Goal: Task Accomplishment & Management: Complete application form

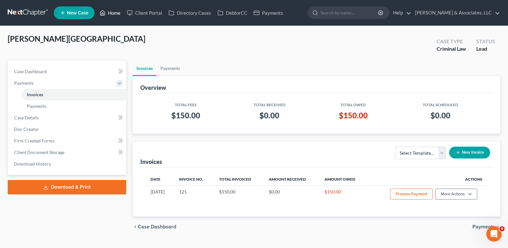
click at [112, 12] on link "Home" at bounding box center [109, 13] width 27 height 12
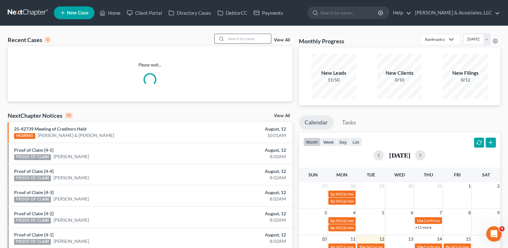
click at [239, 38] on input "search" at bounding box center [248, 38] width 45 height 9
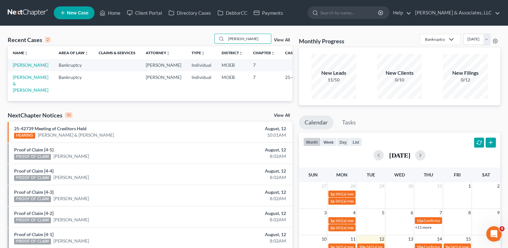
type input "[PERSON_NAME]"
click at [22, 65] on link "[PERSON_NAME]" at bounding box center [31, 64] width 36 height 5
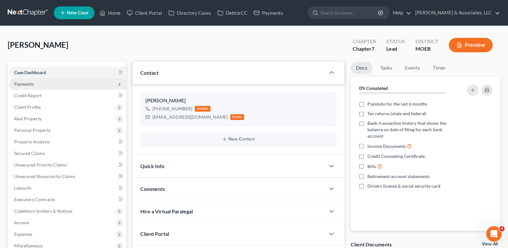
click at [29, 84] on span "Payments" at bounding box center [24, 83] width 20 height 5
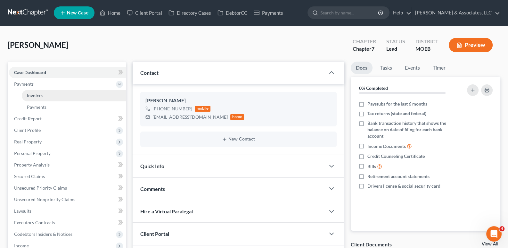
click at [34, 94] on span "Invoices" at bounding box center [35, 95] width 16 height 5
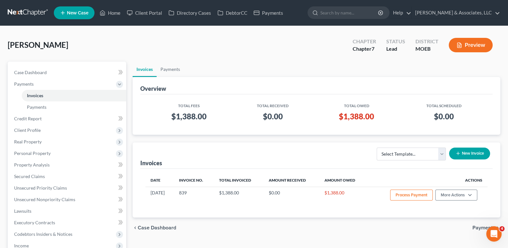
click at [175, 41] on div "[PERSON_NAME] Upgraded Chapter Chapter 7 Status Lead District MOEB Preview" at bounding box center [254, 48] width 493 height 28
click at [45, 70] on span "Case Dashboard" at bounding box center [30, 72] width 33 height 5
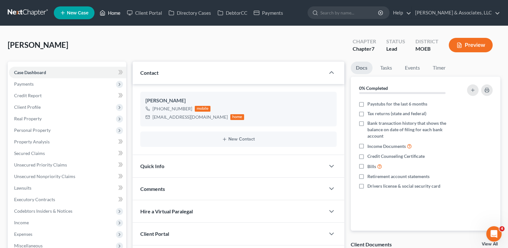
click at [112, 12] on link "Home" at bounding box center [109, 13] width 27 height 12
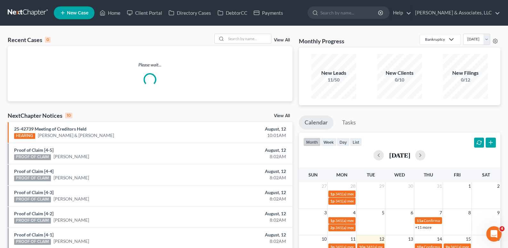
click at [264, 33] on div "Recent Cases 0 View All Please wait... NextChapter Notices 10 View All 25-42739…" at bounding box center [254, 192] width 508 height 333
click at [262, 34] on input "search" at bounding box center [248, 38] width 45 height 9
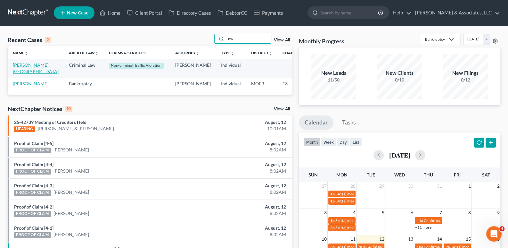
type input "nw"
click at [28, 73] on link "[PERSON_NAME][GEOGRAPHIC_DATA]" at bounding box center [36, 68] width 46 height 12
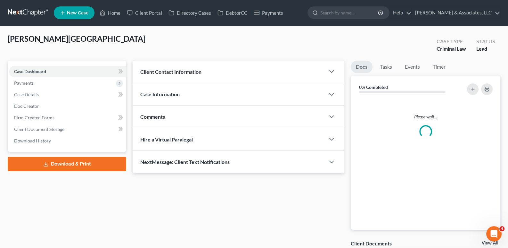
click at [30, 69] on span "Case Dashboard" at bounding box center [30, 71] width 32 height 5
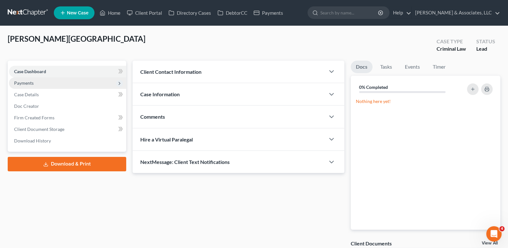
click at [27, 83] on span "Payments" at bounding box center [24, 82] width 20 height 5
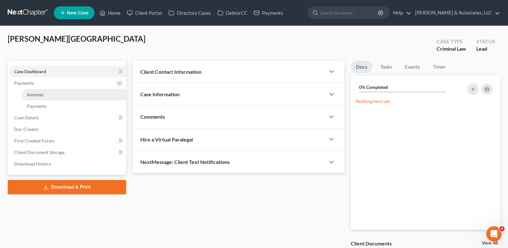
click at [29, 95] on span "Invoices" at bounding box center [35, 94] width 16 height 5
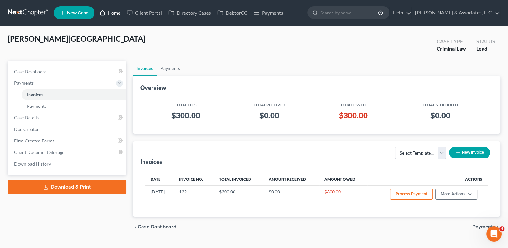
click at [111, 13] on link "Home" at bounding box center [109, 13] width 27 height 12
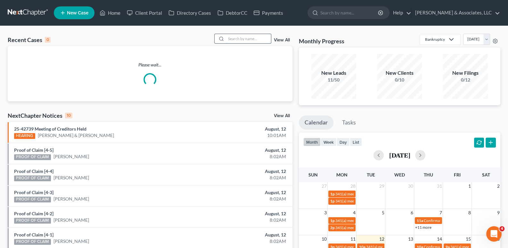
click at [244, 38] on input "search" at bounding box center [248, 38] width 45 height 9
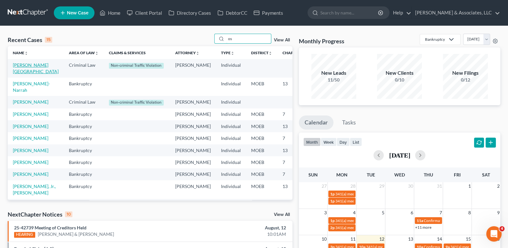
type input "os"
click at [20, 65] on link "[PERSON_NAME][GEOGRAPHIC_DATA]" at bounding box center [36, 68] width 46 height 12
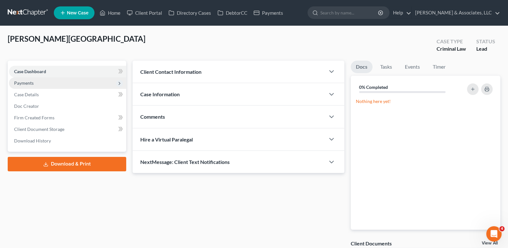
click at [26, 81] on span "Payments" at bounding box center [24, 82] width 20 height 5
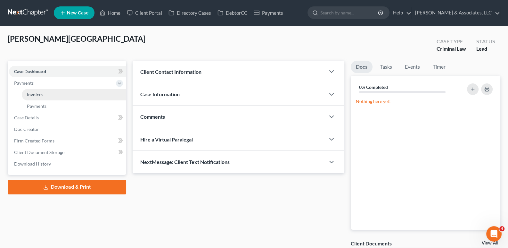
click at [31, 92] on span "Invoices" at bounding box center [35, 94] width 16 height 5
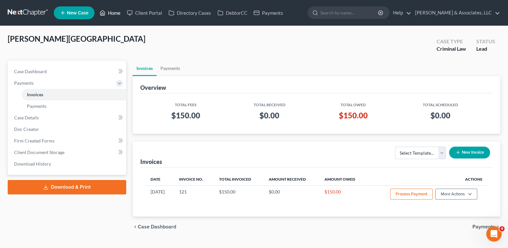
click at [113, 10] on link "Home" at bounding box center [109, 13] width 27 height 12
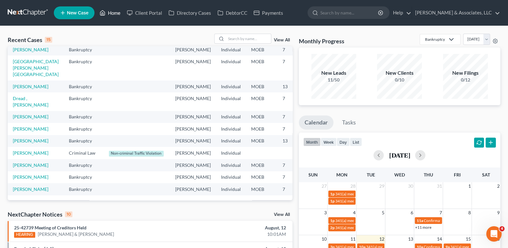
scroll to position [145, 0]
click at [15, 150] on link "[PERSON_NAME]" at bounding box center [31, 152] width 36 height 5
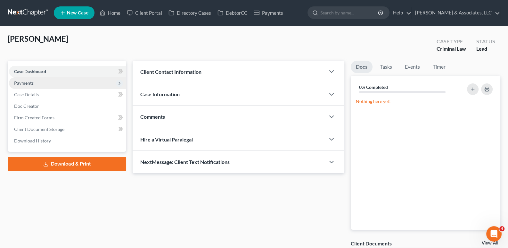
click at [28, 84] on span "Payments" at bounding box center [24, 82] width 20 height 5
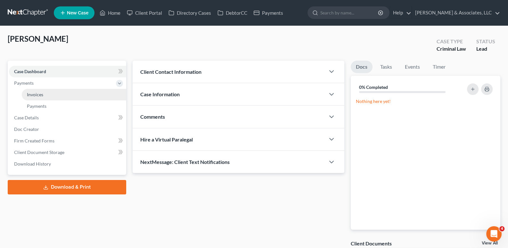
click at [38, 92] on span "Invoices" at bounding box center [35, 94] width 16 height 5
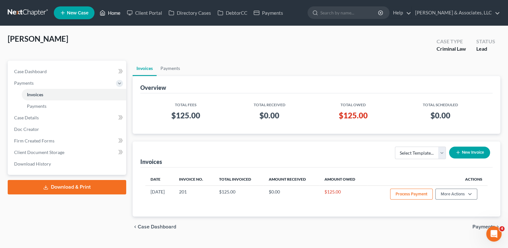
click at [118, 15] on link "Home" at bounding box center [109, 13] width 27 height 12
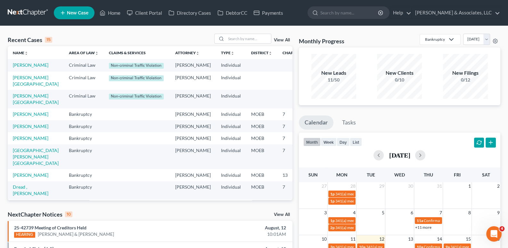
click at [279, 41] on link "View All" at bounding box center [282, 40] width 16 height 4
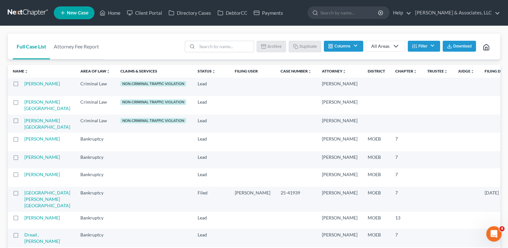
click at [124, 71] on th "Claims & Services" at bounding box center [153, 71] width 77 height 13
click at [383, 46] on div "All Areas" at bounding box center [380, 46] width 18 height 6
click at [382, 77] on div "Criminal Law" at bounding box center [400, 78] width 56 height 6
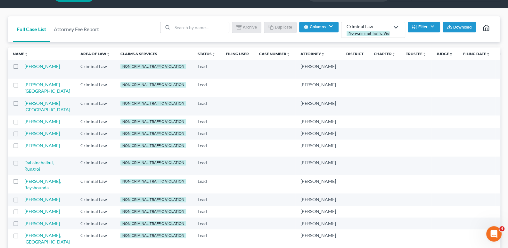
scroll to position [32, 0]
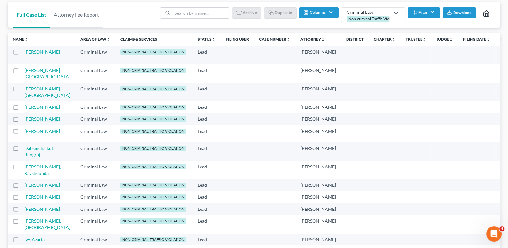
click at [38, 121] on link "[PERSON_NAME]" at bounding box center [42, 118] width 36 height 5
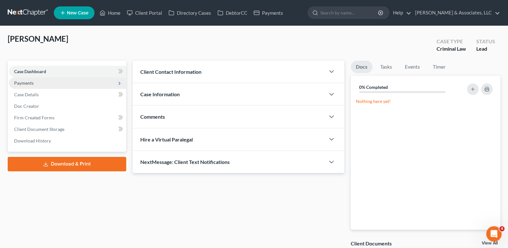
click at [27, 84] on span "Payments" at bounding box center [24, 82] width 20 height 5
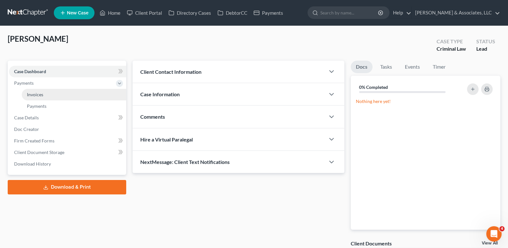
click at [28, 92] on span "Invoices" at bounding box center [35, 94] width 16 height 5
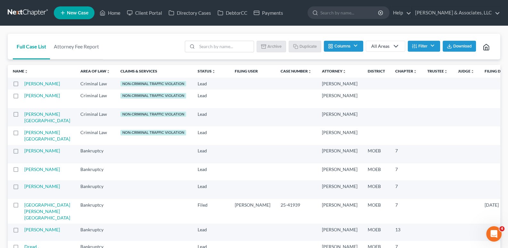
click at [381, 48] on div "All Areas" at bounding box center [380, 46] width 18 height 6
click at [378, 80] on div "Criminal Law" at bounding box center [400, 78] width 56 height 6
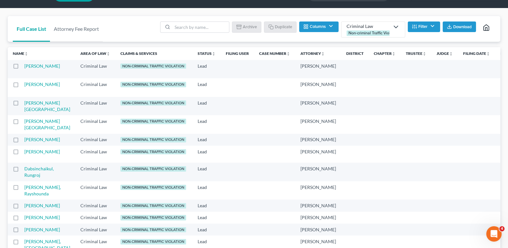
scroll to position [64, 0]
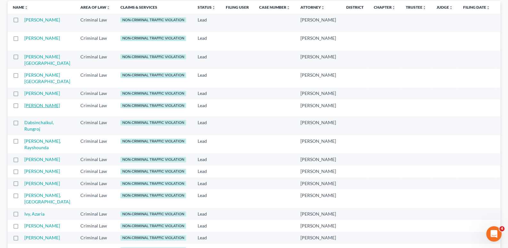
click at [32, 108] on link "[PERSON_NAME]" at bounding box center [42, 105] width 36 height 5
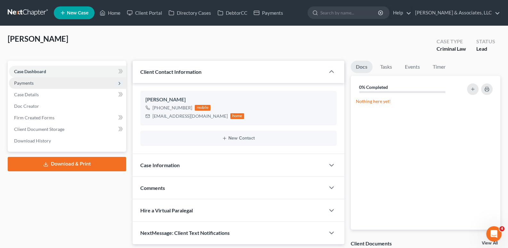
click at [33, 84] on span "Payments" at bounding box center [24, 82] width 20 height 5
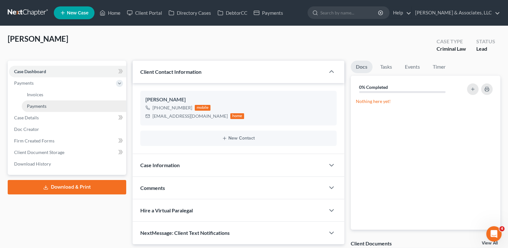
click at [38, 104] on span "Payments" at bounding box center [37, 105] width 20 height 5
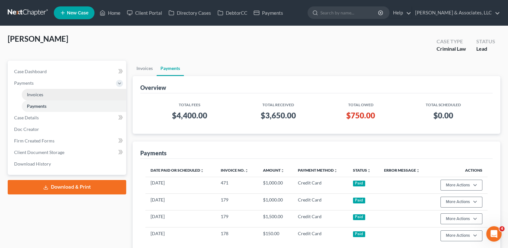
click at [40, 93] on span "Invoices" at bounding box center [35, 94] width 16 height 5
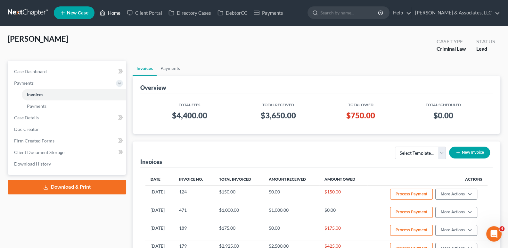
click at [112, 14] on link "Home" at bounding box center [109, 13] width 27 height 12
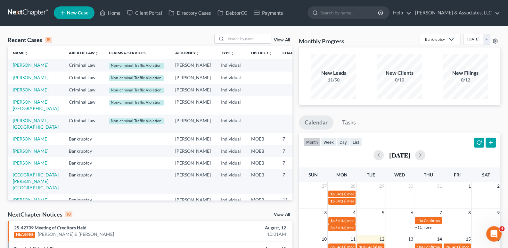
click at [82, 12] on span "New Case" at bounding box center [77, 13] width 21 height 5
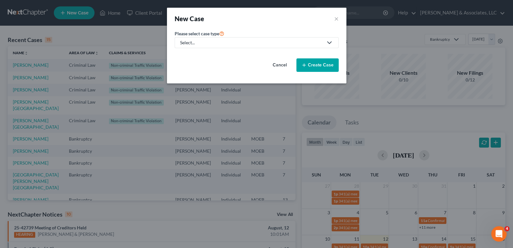
click at [212, 43] on div "Select..." at bounding box center [251, 42] width 143 height 6
click at [210, 54] on div "Bankruptcy" at bounding box center [209, 55] width 56 height 6
select select "45"
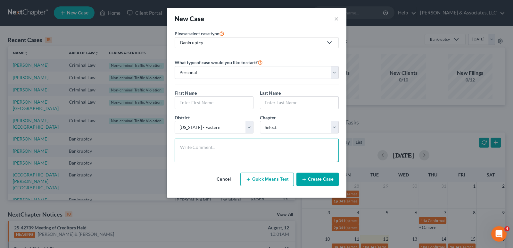
click at [228, 152] on textarea at bounding box center [257, 150] width 164 height 24
paste textarea "Ch 7. Legal plan. MetLife-299T3VHBK"
type textarea "Ch 7. Legal plan. MetLife-299T3VHBK"
click at [194, 101] on input "text" at bounding box center [214, 102] width 78 height 12
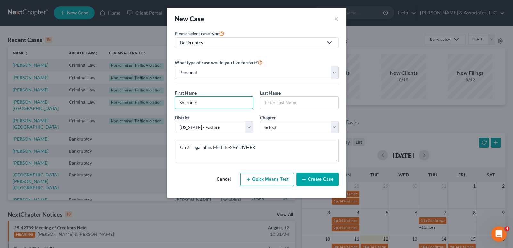
type input "[PERSON_NAME]"
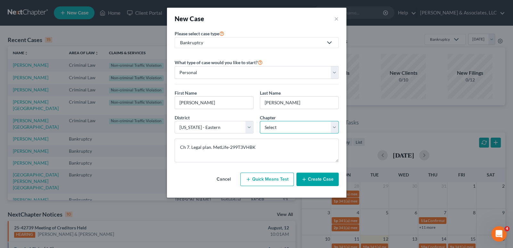
drag, startPoint x: 286, startPoint y: 124, endPoint x: 289, endPoint y: 132, distance: 9.2
click at [286, 124] on select "Select 7 11 12 13" at bounding box center [299, 127] width 79 height 13
select select "0"
click at [260, 121] on select "Select 7 11 12 13" at bounding box center [299, 127] width 79 height 13
click at [320, 185] on div "Cancel Quick Means Test Create Case" at bounding box center [257, 179] width 164 height 24
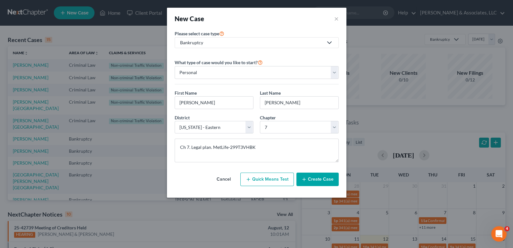
click at [317, 177] on button "Create Case" at bounding box center [317, 178] width 42 height 13
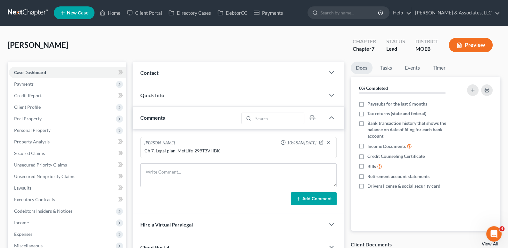
click at [148, 71] on span "Contact" at bounding box center [149, 73] width 18 height 6
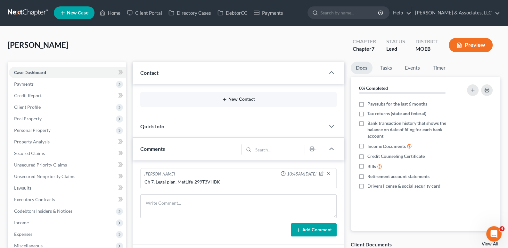
click at [232, 97] on button "New Contact" at bounding box center [238, 99] width 187 height 5
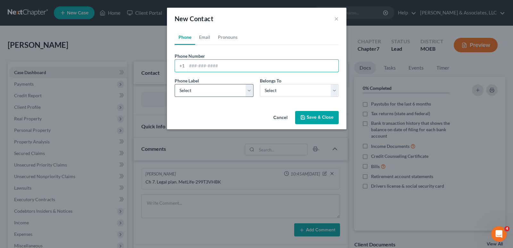
drag, startPoint x: 207, startPoint y: 68, endPoint x: 202, endPoint y: 92, distance: 24.5
click at [207, 68] on input "tel" at bounding box center [263, 66] width 152 height 12
paste input "[PHONE_NUMBER]"
type input "[PHONE_NUMBER]"
click at [202, 93] on select "Select Mobile Home Work Other" at bounding box center [214, 90] width 79 height 13
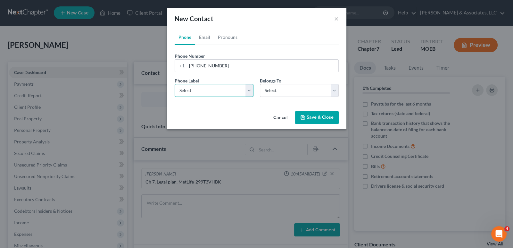
select select "0"
click at [175, 84] on select "Select Mobile Home Work Other" at bounding box center [214, 90] width 79 height 13
click at [270, 91] on select "Select Client Other" at bounding box center [299, 90] width 79 height 13
select select "0"
click at [260, 84] on select "Select Client Other" at bounding box center [299, 90] width 79 height 13
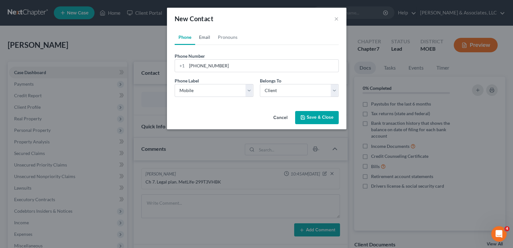
click at [207, 38] on link "Email" at bounding box center [204, 36] width 19 height 15
drag, startPoint x: 206, startPoint y: 68, endPoint x: 239, endPoint y: 1, distance: 74.2
click at [206, 68] on input "email" at bounding box center [263, 66] width 152 height 12
paste input "[EMAIL_ADDRESS][DOMAIN_NAME]"
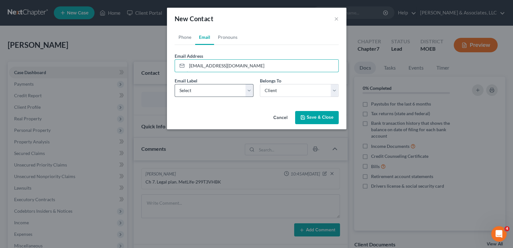
type input "[EMAIL_ADDRESS][DOMAIN_NAME]"
drag, startPoint x: 207, startPoint y: 89, endPoint x: 205, endPoint y: 95, distance: 5.9
click at [207, 89] on select "Select Home Work Other" at bounding box center [214, 90] width 79 height 13
select select "0"
click at [175, 84] on select "Select Home Work Other" at bounding box center [214, 90] width 79 height 13
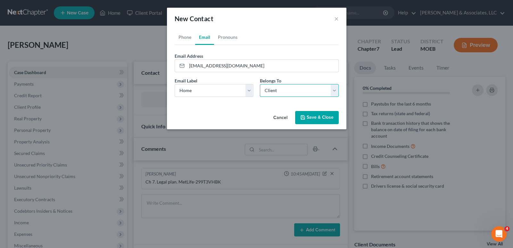
click at [278, 91] on select "Select Client Other" at bounding box center [299, 90] width 79 height 13
click at [260, 84] on select "Select Client Other" at bounding box center [299, 90] width 79 height 13
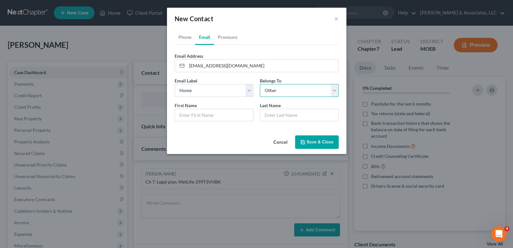
drag, startPoint x: 277, startPoint y: 87, endPoint x: 274, endPoint y: 96, distance: 8.5
click at [277, 87] on select "Select Client Other" at bounding box center [299, 90] width 79 height 13
select select "0"
click at [260, 84] on select "Select Client Other" at bounding box center [299, 90] width 79 height 13
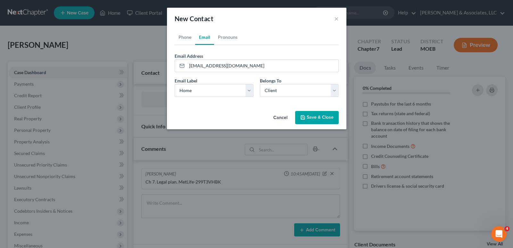
click at [317, 117] on button "Save & Close" at bounding box center [317, 117] width 44 height 13
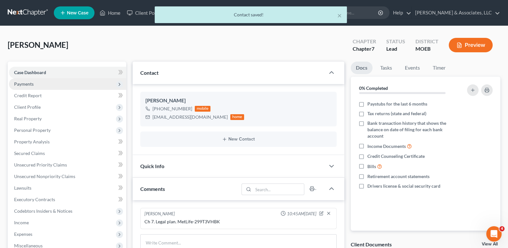
click at [26, 81] on span "Payments" at bounding box center [24, 83] width 20 height 5
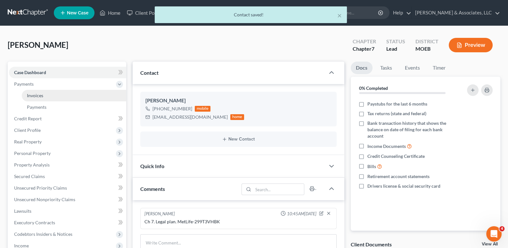
click at [30, 97] on span "Invoices" at bounding box center [35, 95] width 16 height 5
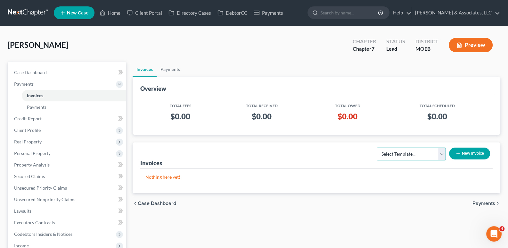
click at [441, 155] on select "Select Template... Chapter 7 Template Chapter 13 Template Chapter 7 with legal …" at bounding box center [411, 153] width 69 height 13
select select "2"
click at [377, 147] on select "Select Template... Chapter 7 Template Chapter 13 Template Chapter 7 with legal …" at bounding box center [411, 153] width 69 height 13
click at [460, 154] on icon "button" at bounding box center [458, 153] width 5 height 5
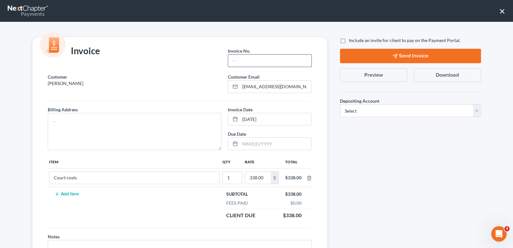
click at [240, 65] on input "text" at bounding box center [269, 60] width 83 height 12
type input "860"
click at [192, 116] on textarea at bounding box center [135, 131] width 174 height 37
type textarea "na"
click at [349, 39] on label "Include an invite for client to pay on the Payment Portal." at bounding box center [405, 40] width 112 height 6
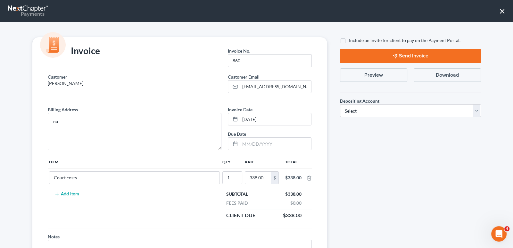
click at [352, 39] on input "Include an invite for client to pay on the Payment Portal." at bounding box center [354, 39] width 4 height 4
checkbox input "true"
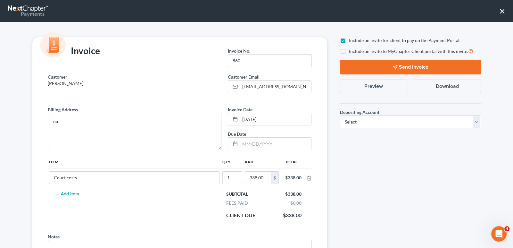
click at [349, 51] on label "Include an invite to MyChapter Client portal with this invite." at bounding box center [411, 50] width 124 height 7
click at [352, 51] on input "Include an invite to MyChapter Client portal with this invite." at bounding box center [354, 49] width 4 height 4
checkbox input "true"
drag, startPoint x: 352, startPoint y: 120, endPoint x: 353, endPoint y: 126, distance: 6.6
click at [352, 120] on select "Select Operation Trust" at bounding box center [410, 121] width 141 height 13
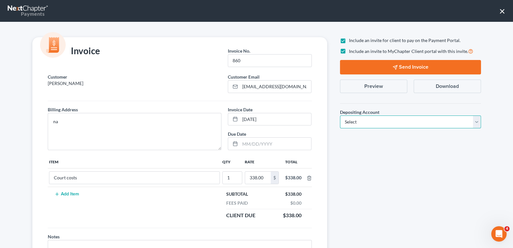
select select "1"
click at [340, 115] on select "Select Operation Trust" at bounding box center [410, 121] width 141 height 13
click at [379, 67] on button "Send Invoice" at bounding box center [410, 67] width 141 height 14
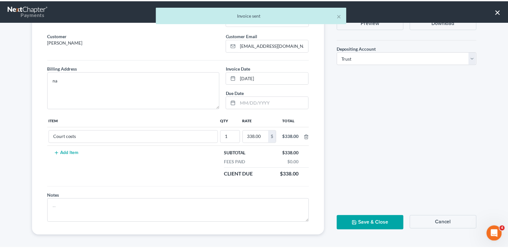
scroll to position [43, 0]
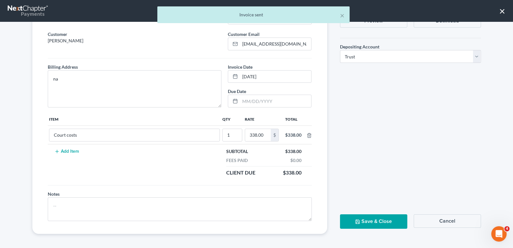
click at [373, 221] on button "Save & Close" at bounding box center [373, 221] width 67 height 14
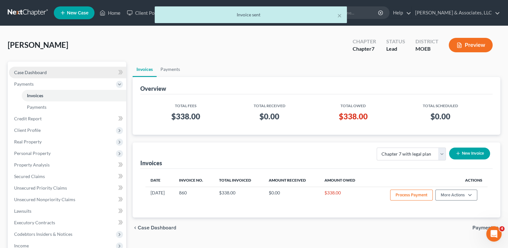
click at [44, 75] on span "Case Dashboard" at bounding box center [30, 72] width 33 height 5
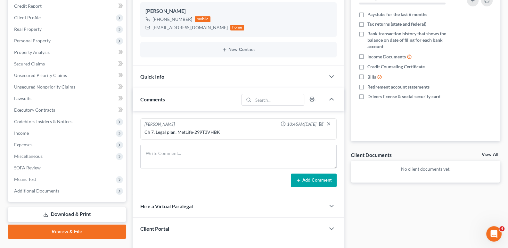
scroll to position [128, 0]
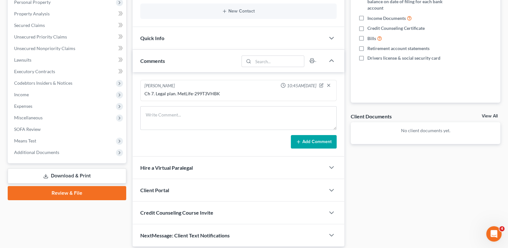
click at [163, 187] on span "Client Portal" at bounding box center [154, 190] width 29 height 6
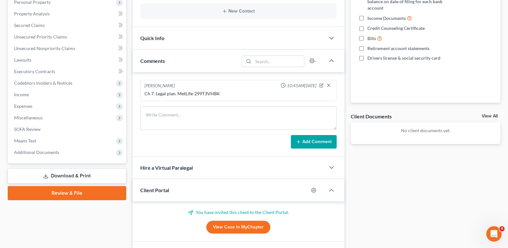
click at [163, 187] on span "Client Portal" at bounding box center [154, 190] width 29 height 6
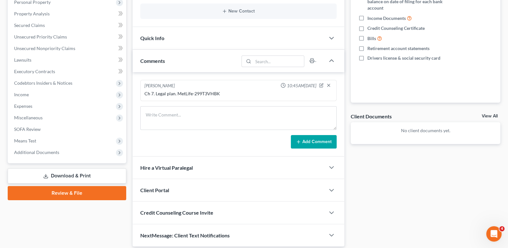
click at [179, 212] on span "Credit Counseling Course Invite" at bounding box center [176, 212] width 73 height 6
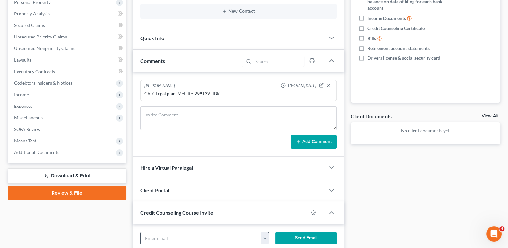
click at [183, 232] on input "text" at bounding box center [201, 238] width 121 height 12
paste input "[EMAIL_ADDRESS][DOMAIN_NAME]"
type input "[EMAIL_ADDRESS][DOMAIN_NAME]"
click at [290, 233] on button "Send Email" at bounding box center [306, 238] width 61 height 13
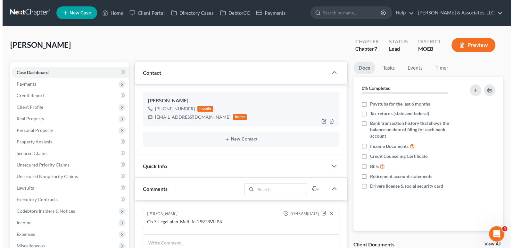
scroll to position [0, 0]
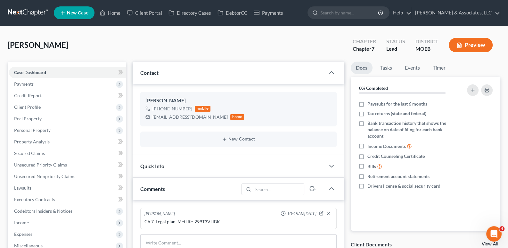
click at [77, 15] on span "New Case" at bounding box center [77, 13] width 21 height 5
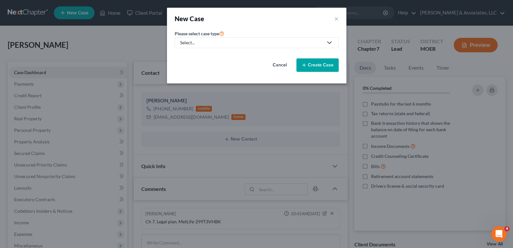
click at [220, 44] on div "Select..." at bounding box center [251, 42] width 143 height 6
click at [214, 54] on div "Bankruptcy" at bounding box center [209, 55] width 56 height 6
select select "45"
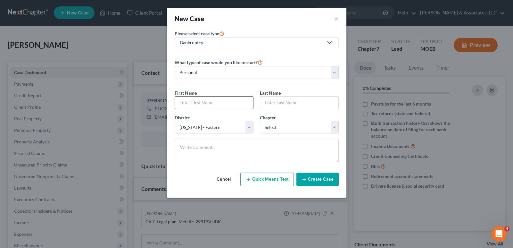
click at [214, 100] on input "text" at bounding box center [214, 102] width 78 height 12
type input "[PERSON_NAME]"
click at [286, 103] on input "text" at bounding box center [299, 102] width 78 height 12
type input "[PERSON_NAME]"
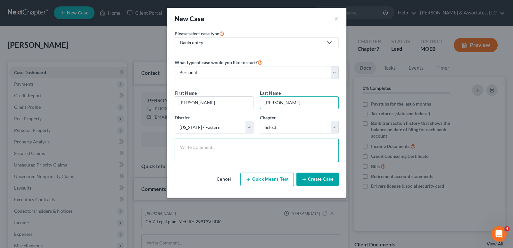
click at [205, 145] on textarea at bounding box center [257, 150] width 164 height 24
paste textarea "Ch 7. Legal plan."
type textarea "Ch 7. Legal plan."
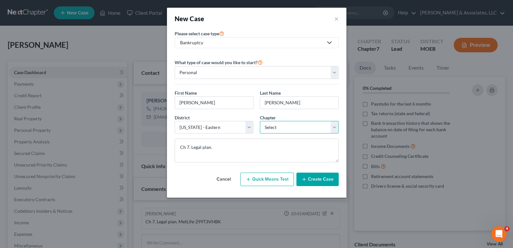
drag, startPoint x: 273, startPoint y: 125, endPoint x: 273, endPoint y: 131, distance: 6.1
click at [273, 125] on select "Select 7 11 12 13" at bounding box center [299, 127] width 79 height 13
select select "0"
click at [260, 121] on select "Select 7 11 12 13" at bounding box center [299, 127] width 79 height 13
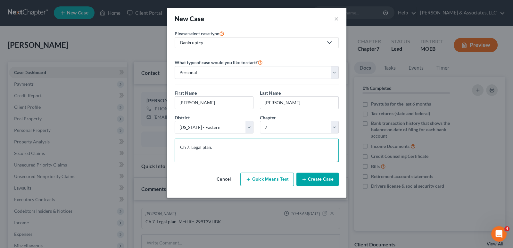
click at [180, 153] on textarea "Ch 7. Legal plan." at bounding box center [257, 150] width 164 height 24
type textarea "Ch 7. Legal plan."
click at [312, 176] on button "Create Case" at bounding box center [317, 178] width 42 height 13
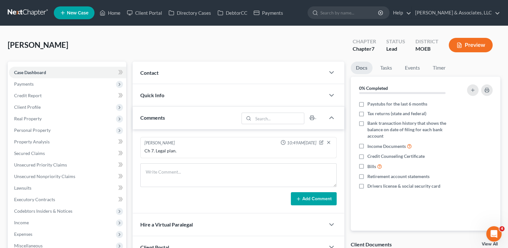
click at [151, 71] on span "Contact" at bounding box center [149, 73] width 18 height 6
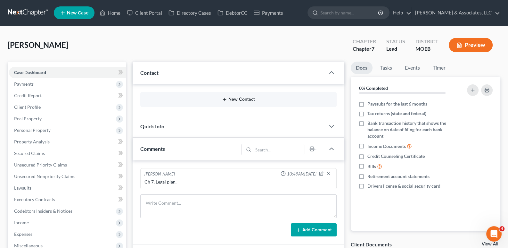
click at [226, 99] on icon "button" at bounding box center [224, 99] width 5 height 5
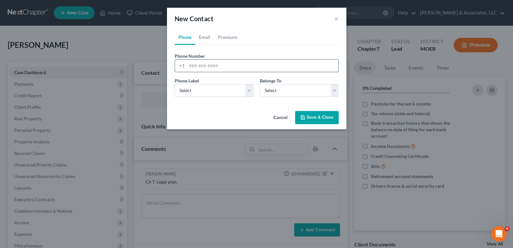
drag, startPoint x: 215, startPoint y: 60, endPoint x: 212, endPoint y: 69, distance: 9.7
click at [215, 60] on input "tel" at bounding box center [263, 66] width 152 height 12
paste input "[PHONE_NUMBER]"
type input "[PHONE_NUMBER]"
drag, startPoint x: 197, startPoint y: 90, endPoint x: 198, endPoint y: 96, distance: 5.5
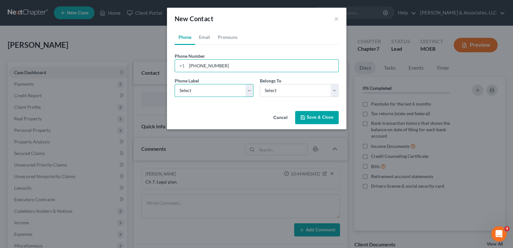
click at [197, 90] on select "Select Mobile Home Work Other" at bounding box center [214, 90] width 79 height 13
select select "0"
click at [175, 84] on select "Select Mobile Home Work Other" at bounding box center [214, 90] width 79 height 13
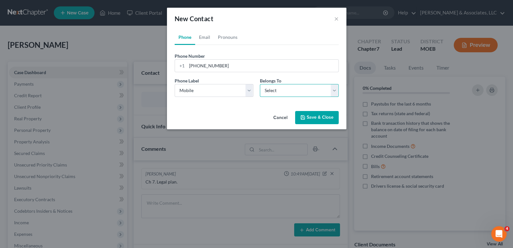
drag, startPoint x: 274, startPoint y: 89, endPoint x: 274, endPoint y: 96, distance: 6.4
click at [274, 89] on select "Select Client Other" at bounding box center [299, 90] width 79 height 13
select select "0"
click at [260, 84] on select "Select Client Other" at bounding box center [299, 90] width 79 height 13
select select "0"
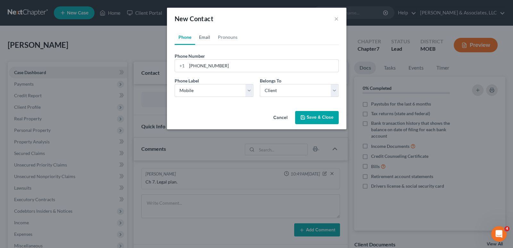
click at [206, 36] on link "Email" at bounding box center [204, 36] width 19 height 15
click at [214, 65] on input "email" at bounding box center [263, 66] width 152 height 12
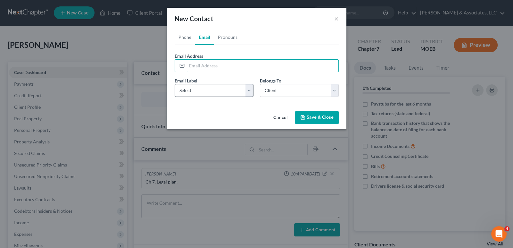
paste input "[EMAIL_ADDRESS][DOMAIN_NAME]"
type input "[EMAIL_ADDRESS][DOMAIN_NAME]"
drag, startPoint x: 224, startPoint y: 90, endPoint x: 222, endPoint y: 95, distance: 5.9
click at [224, 90] on select "Select Home Work Other" at bounding box center [214, 90] width 79 height 13
select select "0"
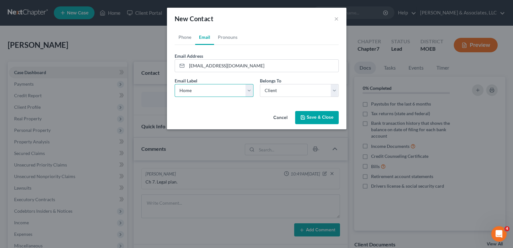
click at [175, 84] on select "Select Home Work Other" at bounding box center [214, 90] width 79 height 13
click at [304, 114] on button "Save & Close" at bounding box center [317, 117] width 44 height 13
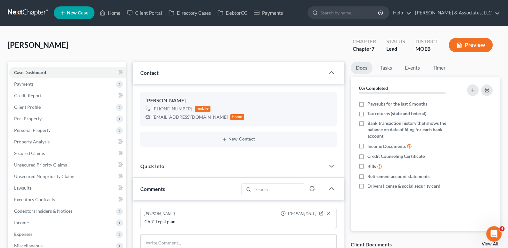
click at [79, 11] on span "New Case" at bounding box center [77, 13] width 21 height 5
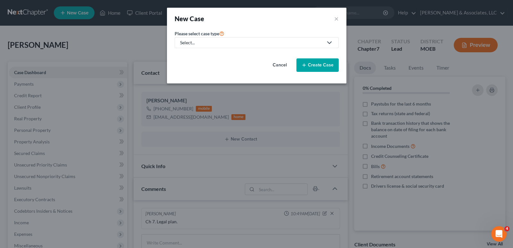
click at [203, 42] on div "Select..." at bounding box center [251, 42] width 143 height 6
click at [212, 58] on div "Bankruptcy" at bounding box center [209, 55] width 56 height 6
select select "45"
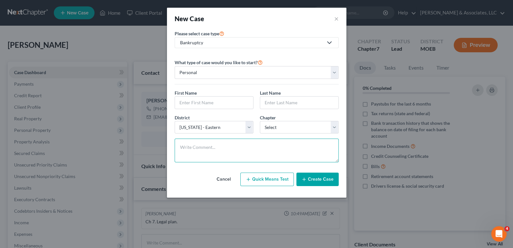
click at [252, 147] on textarea at bounding box center [257, 150] width 164 height 24
paste textarea "Ch 7 joint with spouse"
type textarea "Ch 7 joint with spouse"
click at [197, 104] on input "text" at bounding box center [214, 102] width 78 height 12
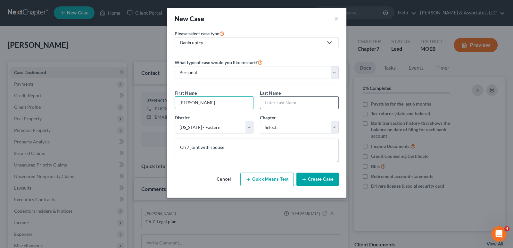
type input "[PERSON_NAME]"
click at [269, 97] on input "text" at bounding box center [299, 102] width 78 height 12
type input "[PERSON_NAME]"
drag, startPoint x: 289, startPoint y: 125, endPoint x: 287, endPoint y: 132, distance: 7.3
click at [289, 125] on select "Select 7 11 12 13" at bounding box center [299, 127] width 79 height 13
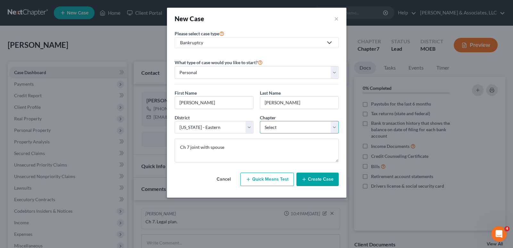
select select "0"
click at [260, 121] on select "Select 7 11 12 13" at bounding box center [299, 127] width 79 height 13
click at [314, 179] on button "Create Case" at bounding box center [317, 178] width 42 height 13
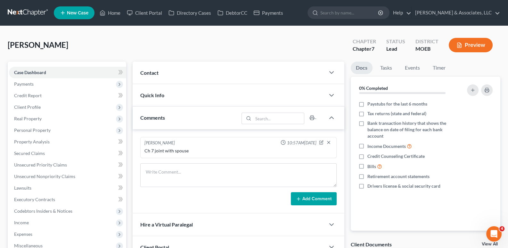
click at [147, 72] on span "Contact" at bounding box center [149, 73] width 18 height 6
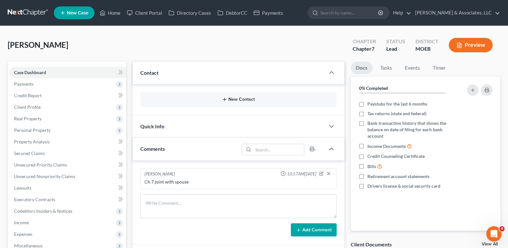
click at [231, 98] on button "New Contact" at bounding box center [238, 99] width 187 height 5
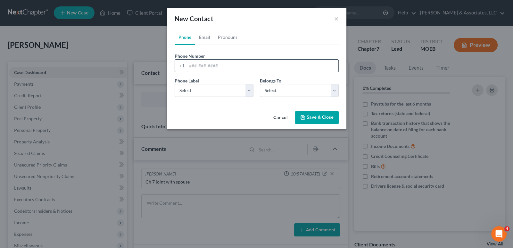
click at [213, 64] on input "tel" at bounding box center [263, 66] width 152 height 12
paste input "[PHONE_NUMBER]"
type input "[PHONE_NUMBER]"
click at [202, 93] on select "Select Mobile Home Work Other" at bounding box center [214, 90] width 79 height 13
select select "0"
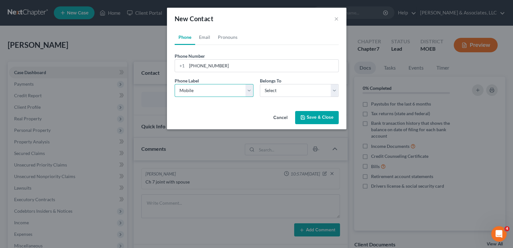
click at [175, 84] on select "Select Mobile Home Work Other" at bounding box center [214, 90] width 79 height 13
drag, startPoint x: 269, startPoint y: 91, endPoint x: 270, endPoint y: 95, distance: 4.6
click at [269, 91] on select "Select Client Other" at bounding box center [299, 90] width 79 height 13
select select "0"
click at [260, 84] on select "Select Client Other" at bounding box center [299, 90] width 79 height 13
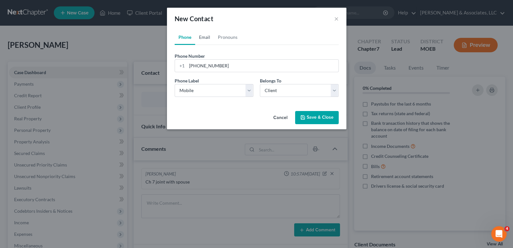
click at [207, 37] on link "Email" at bounding box center [204, 36] width 19 height 15
drag, startPoint x: 206, startPoint y: 66, endPoint x: 243, endPoint y: 0, distance: 76.0
click at [206, 66] on input "email" at bounding box center [263, 66] width 152 height 12
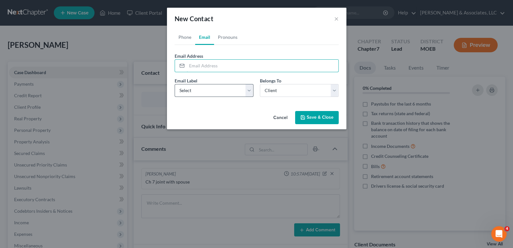
drag, startPoint x: 208, startPoint y: 66, endPoint x: 202, endPoint y: 91, distance: 25.1
click at [209, 65] on input "email" at bounding box center [263, 66] width 152 height 12
paste input "[PERSON_NAME][EMAIL_ADDRESS][DOMAIN_NAME]"
type input "[PERSON_NAME][EMAIL_ADDRESS][DOMAIN_NAME]"
drag, startPoint x: 194, startPoint y: 90, endPoint x: 195, endPoint y: 95, distance: 5.2
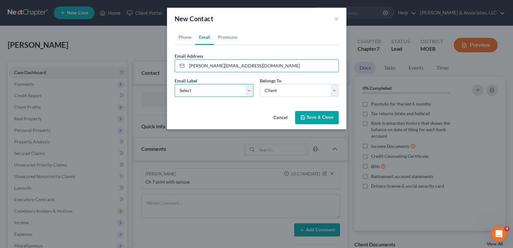
click at [194, 90] on select "Select Home Work Other" at bounding box center [214, 90] width 79 height 13
select select "0"
click at [175, 84] on select "Select Home Work Other" at bounding box center [214, 90] width 79 height 13
drag, startPoint x: 192, startPoint y: 90, endPoint x: 192, endPoint y: 96, distance: 5.5
click at [192, 90] on select "Select Home Work Other" at bounding box center [214, 90] width 79 height 13
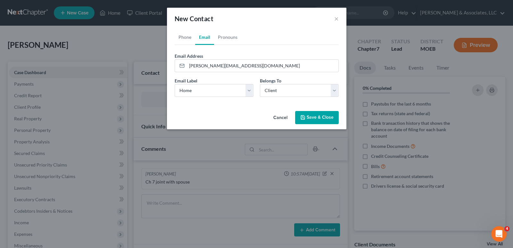
click at [268, 97] on div "Email Label Select Home Work Other Belongs To * Select Client Other" at bounding box center [256, 89] width 170 height 25
click at [316, 116] on button "Save & Close" at bounding box center [317, 117] width 44 height 13
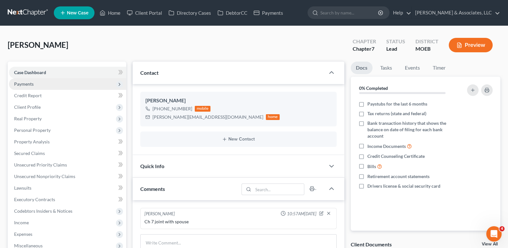
click at [30, 83] on span "Payments" at bounding box center [24, 83] width 20 height 5
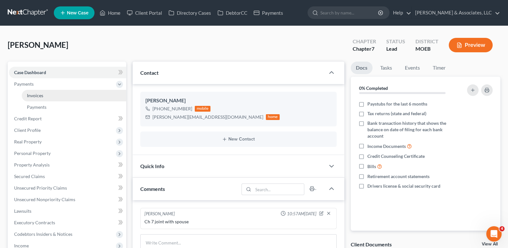
click at [32, 95] on span "Invoices" at bounding box center [35, 95] width 16 height 5
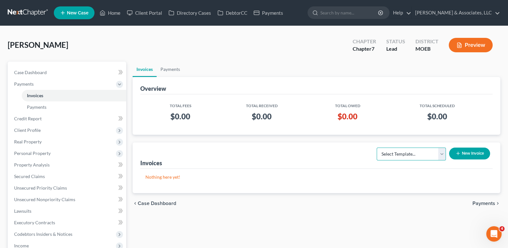
drag, startPoint x: 418, startPoint y: 155, endPoint x: 417, endPoint y: 159, distance: 3.3
click at [418, 155] on select "Select Template... Chapter 7 Template Chapter 13 Template Chapter 7 with legal …" at bounding box center [411, 153] width 69 height 13
select select "0"
click at [377, 147] on select "Select Template... Chapter 7 Template Chapter 13 Template Chapter 7 with legal …" at bounding box center [411, 153] width 69 height 13
click at [470, 155] on button "New Invoice" at bounding box center [469, 153] width 41 height 12
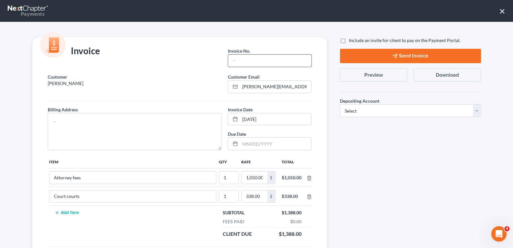
click at [277, 64] on input "text" at bounding box center [269, 60] width 83 height 12
type input "861"
click at [136, 118] on textarea at bounding box center [135, 131] width 174 height 37
type textarea "na"
click at [349, 41] on label "Include an invite for client to pay on the Payment Portal." at bounding box center [405, 40] width 112 height 6
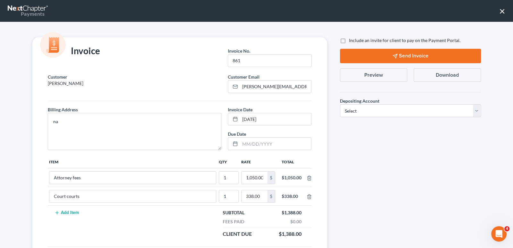
click at [352, 41] on input "Include an invite for client to pay on the Payment Portal." at bounding box center [354, 39] width 4 height 4
checkbox input "true"
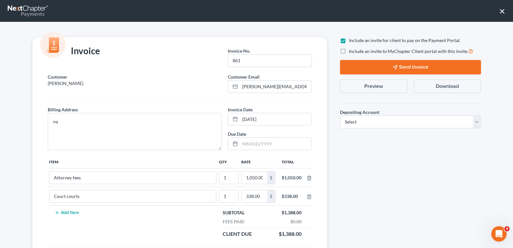
click at [349, 52] on label "Include an invite to MyChapter Client portal with this invite." at bounding box center [411, 50] width 124 height 7
click at [352, 52] on input "Include an invite to MyChapter Client portal with this invite." at bounding box center [354, 49] width 4 height 4
checkbox input "true"
click at [364, 127] on select "Select Operation Trust" at bounding box center [410, 121] width 141 height 13
select select "1"
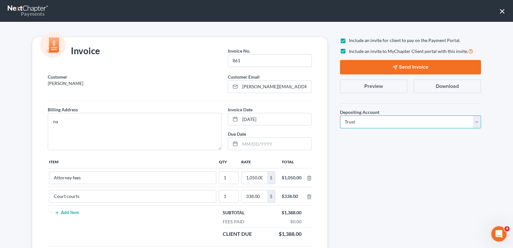
click at [340, 115] on select "Select Operation Trust" at bounding box center [410, 121] width 141 height 13
click at [369, 66] on button "Send Invoice" at bounding box center [410, 67] width 141 height 14
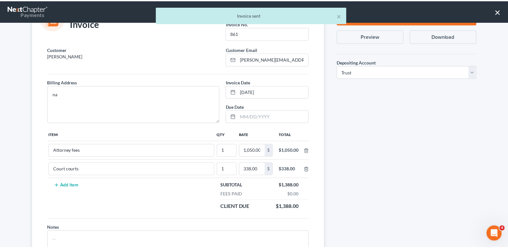
scroll to position [61, 0]
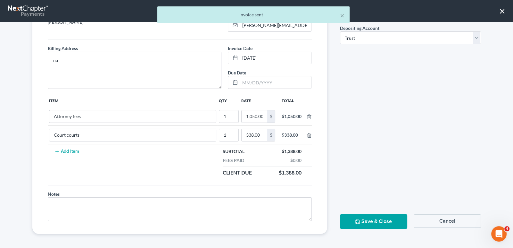
click at [364, 222] on button "Save & Close" at bounding box center [373, 221] width 67 height 14
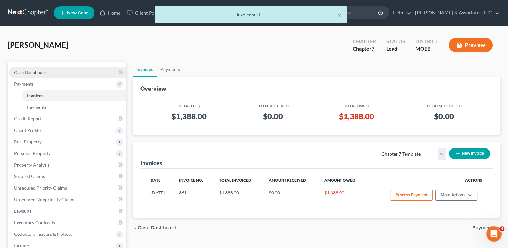
click at [40, 72] on span "Case Dashboard" at bounding box center [30, 72] width 33 height 5
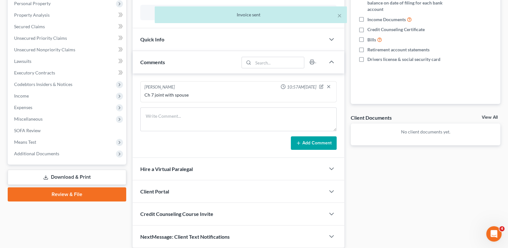
scroll to position [128, 0]
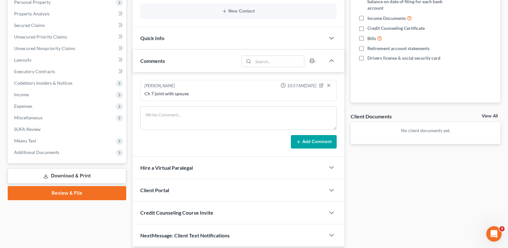
click at [167, 192] on div "Client Portal" at bounding box center [229, 190] width 193 height 22
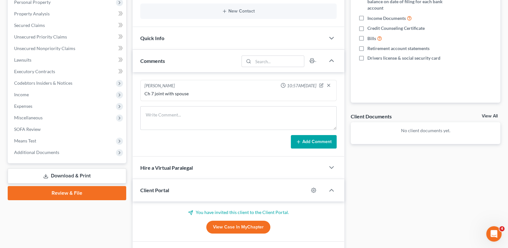
click at [166, 191] on span "Client Portal" at bounding box center [154, 190] width 29 height 6
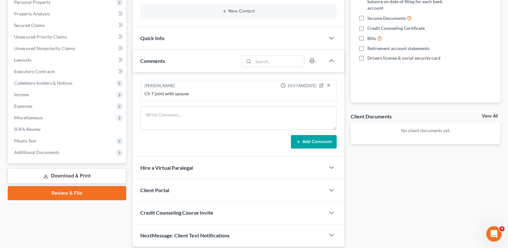
click at [179, 211] on span "Credit Counseling Course Invite" at bounding box center [176, 212] width 73 height 6
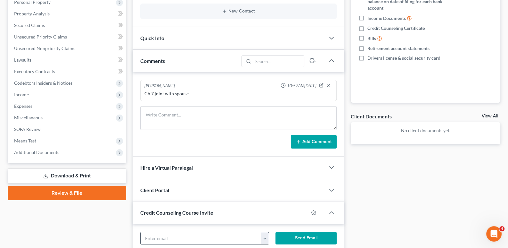
click at [190, 233] on input "text" at bounding box center [201, 238] width 121 height 12
paste input "[PERSON_NAME][EMAIL_ADDRESS][DOMAIN_NAME]"
type input "[PERSON_NAME][EMAIL_ADDRESS][DOMAIN_NAME]"
click at [287, 237] on button "Send Email" at bounding box center [306, 238] width 61 height 13
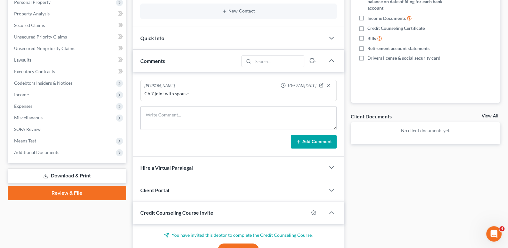
click at [191, 212] on span "Credit Counseling Course Invite" at bounding box center [176, 212] width 73 height 6
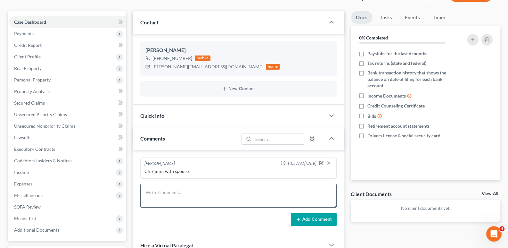
scroll to position [0, 0]
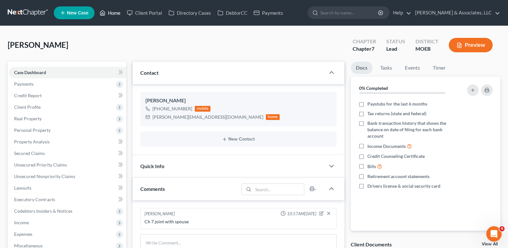
click at [111, 12] on link "Home" at bounding box center [109, 13] width 27 height 12
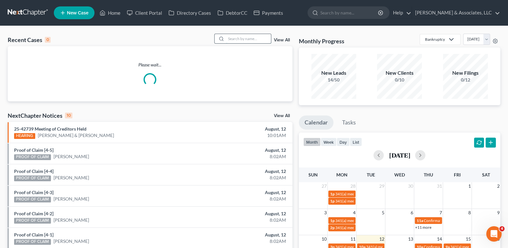
click at [241, 36] on input "search" at bounding box center [248, 38] width 45 height 9
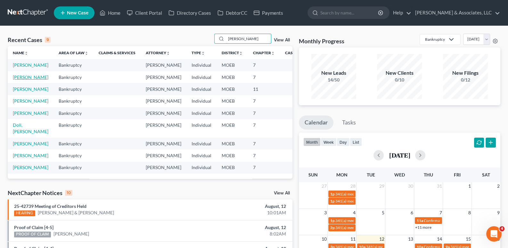
type input "[PERSON_NAME]"
click at [21, 80] on link "[PERSON_NAME]" at bounding box center [31, 76] width 36 height 5
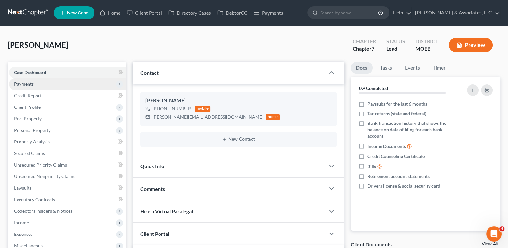
click at [29, 85] on span "Payments" at bounding box center [24, 83] width 20 height 5
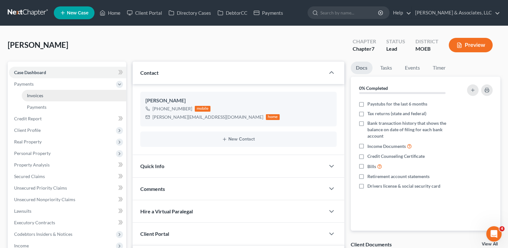
click at [36, 93] on span "Invoices" at bounding box center [35, 95] width 16 height 5
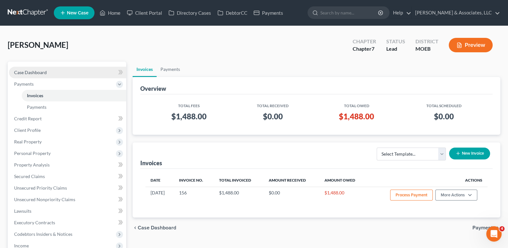
click at [31, 72] on span "Case Dashboard" at bounding box center [30, 72] width 33 height 5
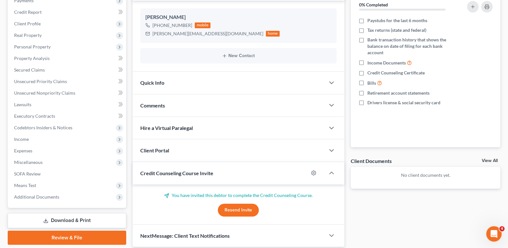
scroll to position [96, 0]
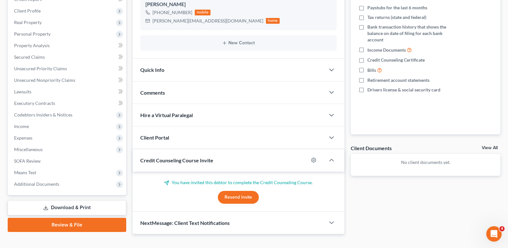
click at [177, 161] on span "Credit Counseling Course Invite" at bounding box center [176, 160] width 73 height 6
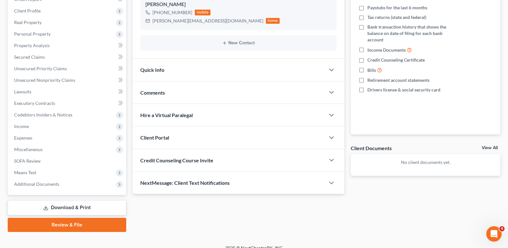
click at [165, 136] on span "Client Portal" at bounding box center [154, 137] width 29 height 6
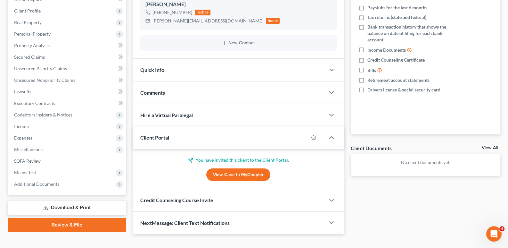
click at [165, 136] on span "Client Portal" at bounding box center [154, 137] width 29 height 6
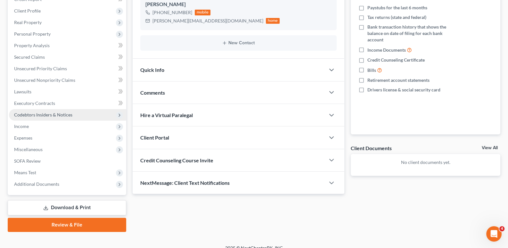
scroll to position [0, 0]
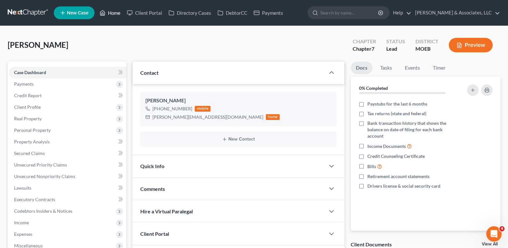
click at [114, 12] on link "Home" at bounding box center [109, 13] width 27 height 12
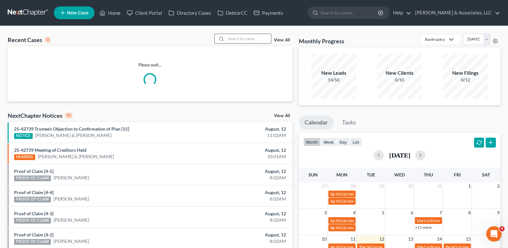
click at [261, 40] on input "search" at bounding box center [248, 38] width 45 height 9
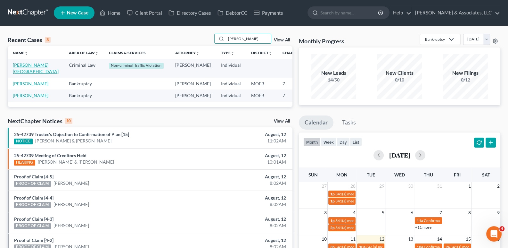
type input "[PERSON_NAME]"
click at [20, 72] on link "[PERSON_NAME][GEOGRAPHIC_DATA]" at bounding box center [36, 68] width 46 height 12
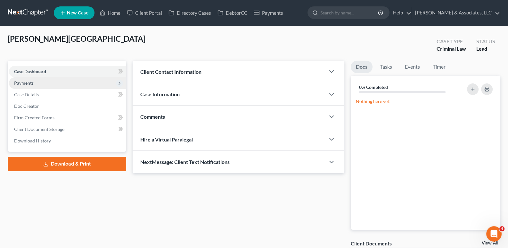
click at [22, 84] on span "Payments" at bounding box center [24, 82] width 20 height 5
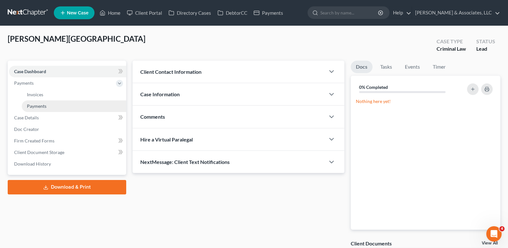
click at [32, 107] on span "Payments" at bounding box center [37, 105] width 20 height 5
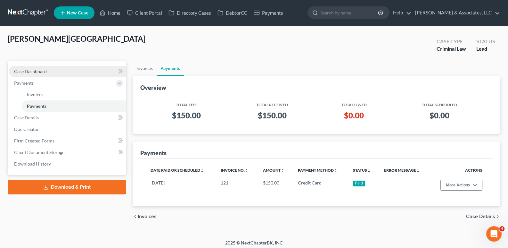
click at [33, 73] on span "Case Dashboard" at bounding box center [30, 71] width 33 height 5
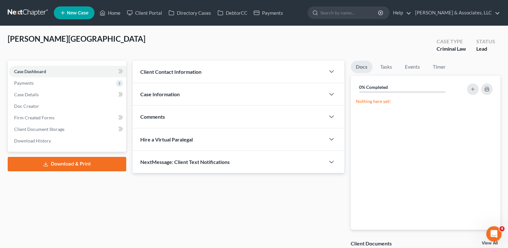
click at [89, 34] on div "[PERSON_NAME][GEOGRAPHIC_DATA] Upgraded Case Type Criminal Law Status Lead" at bounding box center [254, 47] width 493 height 27
click at [110, 12] on link "Home" at bounding box center [109, 13] width 27 height 12
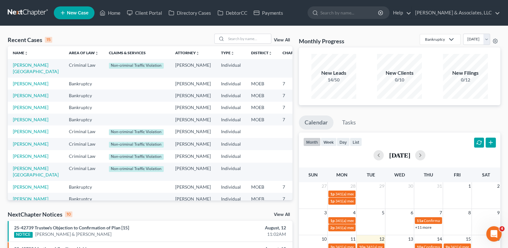
click at [135, 30] on div "Recent Cases 15 View All Name unfold_more expand_more expand_less Area of Law u…" at bounding box center [254, 238] width 508 height 424
